Goal: Find contact information: Find contact information

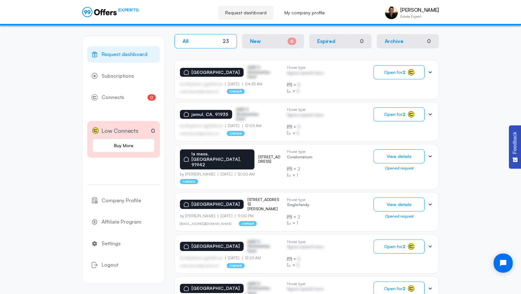
drag, startPoint x: 256, startPoint y: 157, endPoint x: 249, endPoint y: 149, distance: 11.0
click at [249, 149] on div "la mesa, CA, [STREET_ADDRESS] by [PERSON_NAME] [DATE] 12:00 AM owner House type…" at bounding box center [306, 167] width 264 height 46
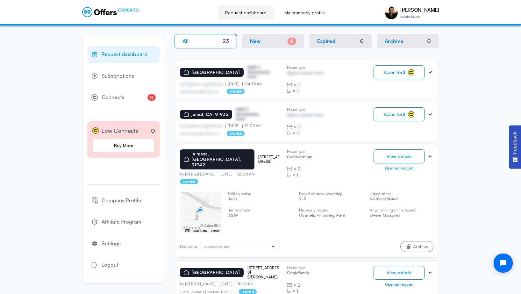
copy p "[STREET_ADDRESS]"
click at [464, 155] on div "Request dashboard Subscriptions 0 Connects 0 Low Connects 0 Buy More Company Pr…" at bounding box center [260, 240] width 521 height 684
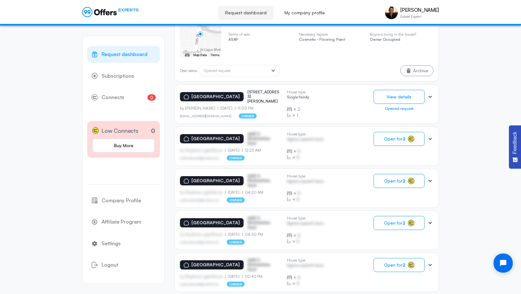
scroll to position [305, 0]
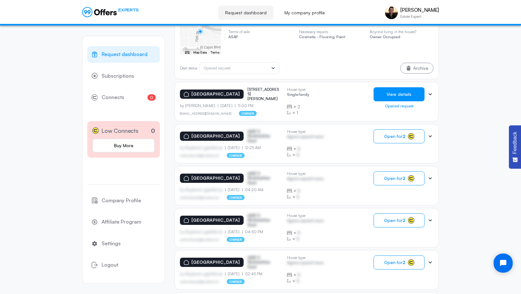
click at [422, 88] on button "View details" at bounding box center [398, 94] width 51 height 14
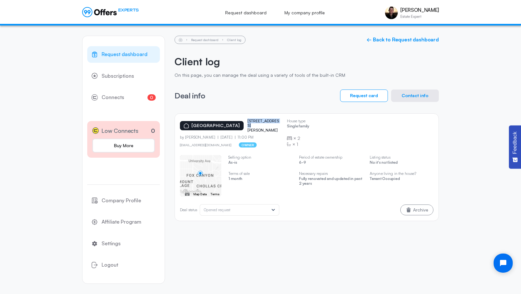
drag, startPoint x: 276, startPoint y: 127, endPoint x: 275, endPoint y: 119, distance: 8.0
click at [275, 119] on div "[GEOGRAPHIC_DATA][STREET_ADDRESS][PERSON_NAME]" at bounding box center [231, 126] width 102 height 14
copy p "[STREET_ADDRESS][PERSON_NAME]"
click at [473, 129] on div "Request dashboard Subscriptions 0 Connects 0 Low Connects 0 Buy More Company Pr…" at bounding box center [260, 159] width 521 height 268
click at [410, 97] on button "Contact info" at bounding box center [415, 95] width 48 height 12
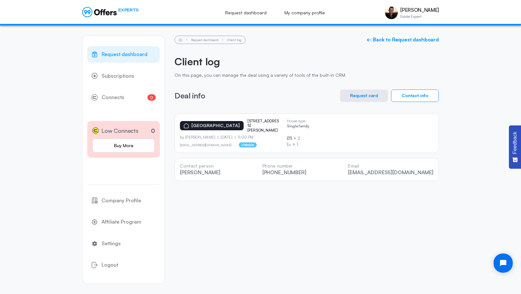
click at [399, 247] on div "Request dashboard Subscriptions 0 Connects 0 Low Connects 0 Buy More Company Pr…" at bounding box center [260, 159] width 356 height 268
click at [338, 43] on div "Request dashboard Client log ← Back to Request dashboard" at bounding box center [306, 40] width 264 height 8
drag, startPoint x: 365, startPoint y: 174, endPoint x: 436, endPoint y: 176, distance: 70.7
click at [436, 176] on div "Contact person [PERSON_NAME] Phone number [PHONE_NUMBER] Email [EMAIL_ADDRESS][…" at bounding box center [306, 169] width 264 height 23
copy link "[EMAIL_ADDRESS][DOMAIN_NAME]"
